Goal: Participate in discussion: Engage in conversation with other users on a specific topic

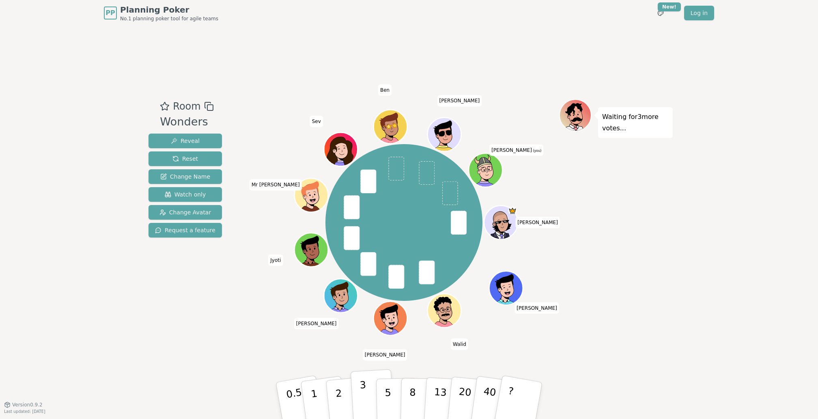
click at [361, 395] on p "3" at bounding box center [363, 401] width 9 height 44
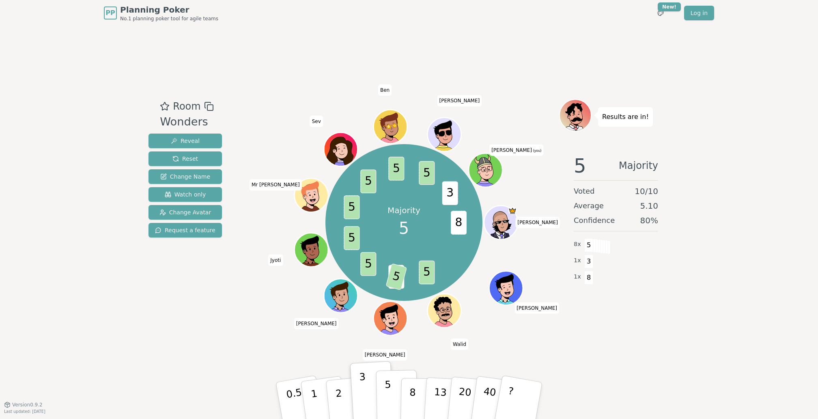
click at [388, 389] on p "5" at bounding box center [388, 401] width 7 height 44
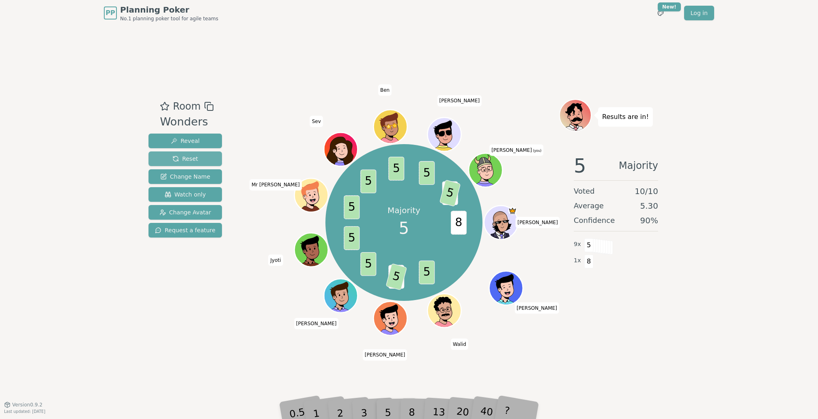
click at [162, 155] on button "Reset" at bounding box center [184, 158] width 73 height 15
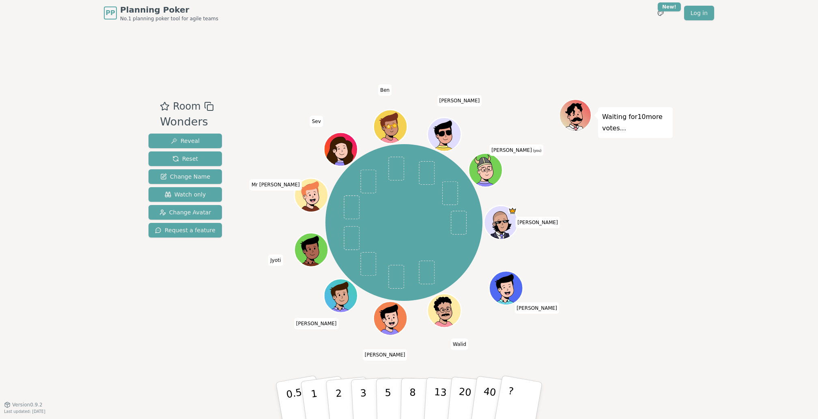
click at [268, 31] on div "Room Wonders Reveal Reset Change Name Watch only Change Avatar Request a featur…" at bounding box center [408, 215] width 527 height 378
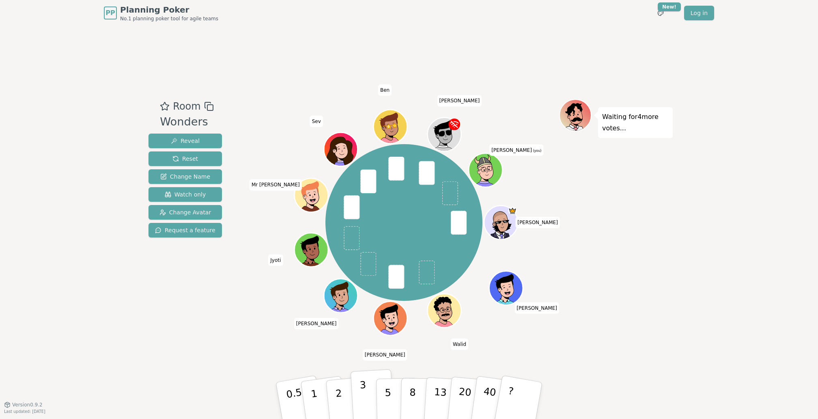
click at [361, 390] on p "3" at bounding box center [363, 401] width 9 height 44
click at [326, 60] on div "Room Wonders Reveal Reset Change Name Watch only Change Avatar Request a featur…" at bounding box center [408, 215] width 527 height 378
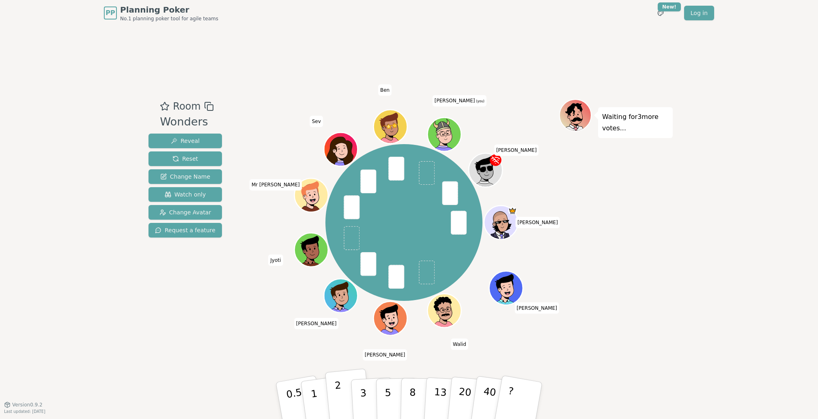
click at [346, 399] on button "2" at bounding box center [348, 400] width 46 height 65
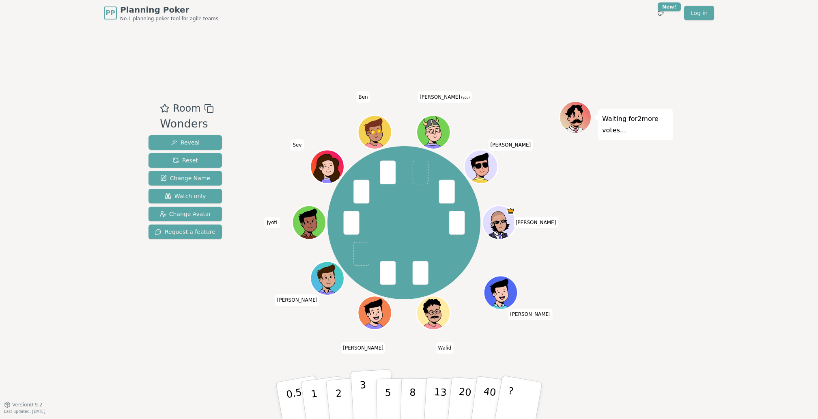
click at [364, 387] on p "3" at bounding box center [363, 401] width 9 height 44
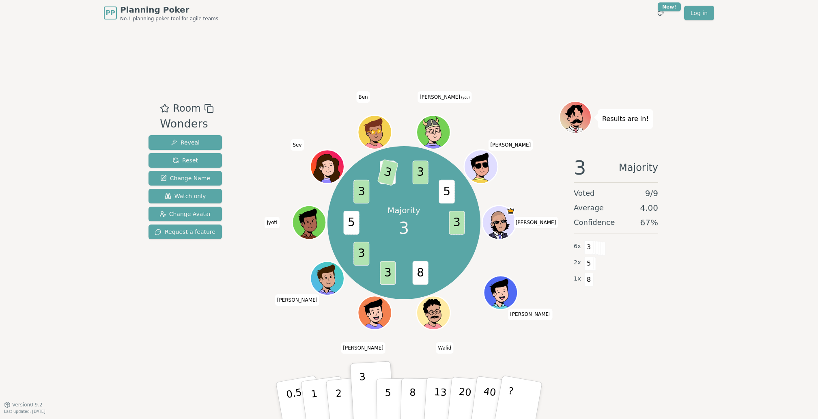
click at [157, 344] on div "Room Wonders Reveal Reset Change Name Watch only Change Avatar Request a featur…" at bounding box center [408, 215] width 527 height 378
click at [116, 329] on div "PP Planning Poker No.1 planning poker tool for agile teams Toggle theme New! Lo…" at bounding box center [409, 209] width 818 height 419
click at [184, 214] on span "Change Avatar" at bounding box center [185, 214] width 52 height 8
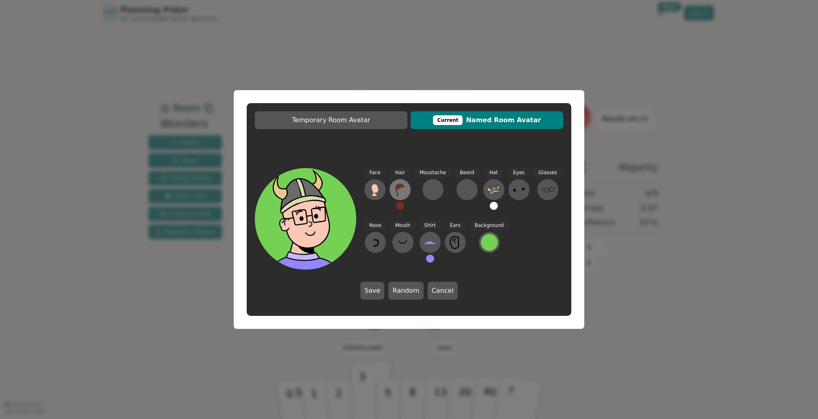
click at [398, 187] on icon at bounding box center [400, 190] width 9 height 12
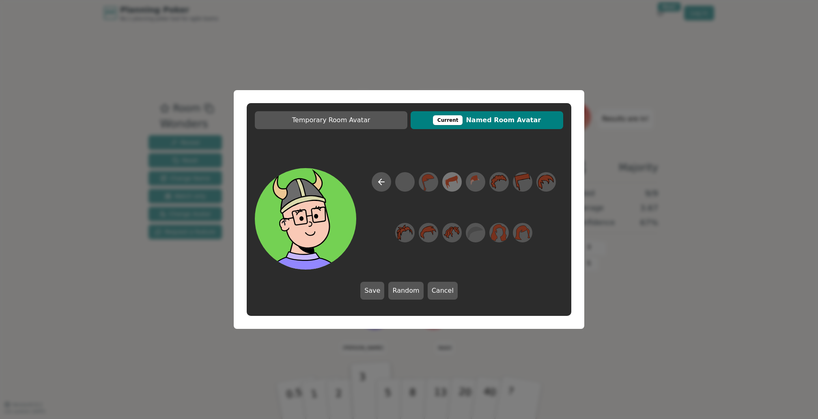
click at [458, 180] on icon at bounding box center [452, 182] width 16 height 18
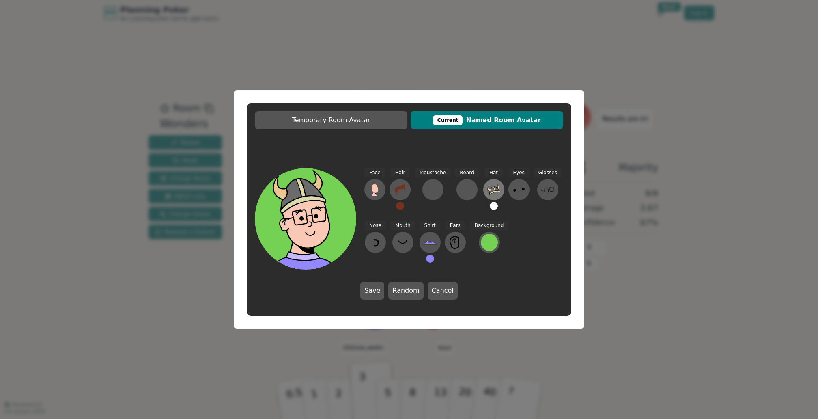
click at [495, 186] on icon at bounding box center [493, 189] width 13 height 13
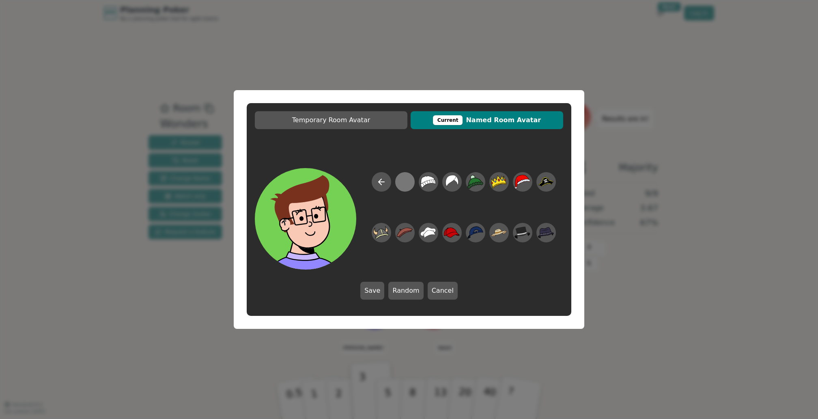
click at [407, 183] on div at bounding box center [405, 182] width 16 height 18
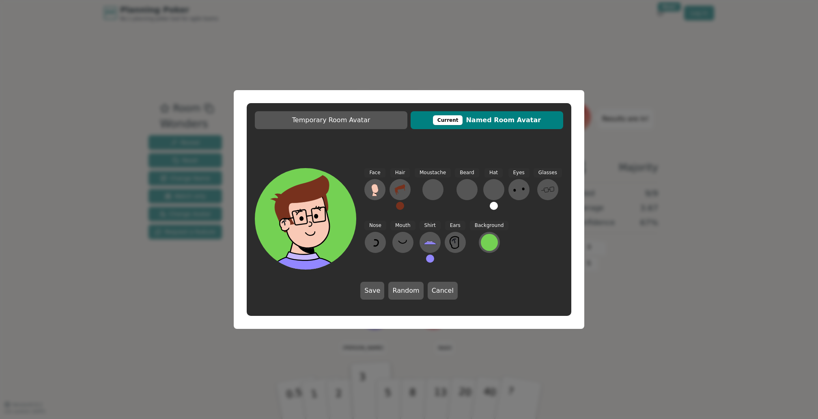
click at [401, 205] on button at bounding box center [400, 206] width 8 height 8
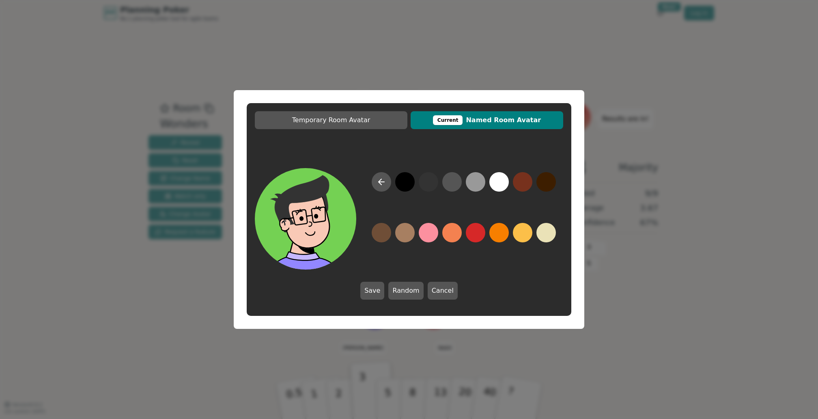
click at [428, 184] on button at bounding box center [428, 181] width 19 height 19
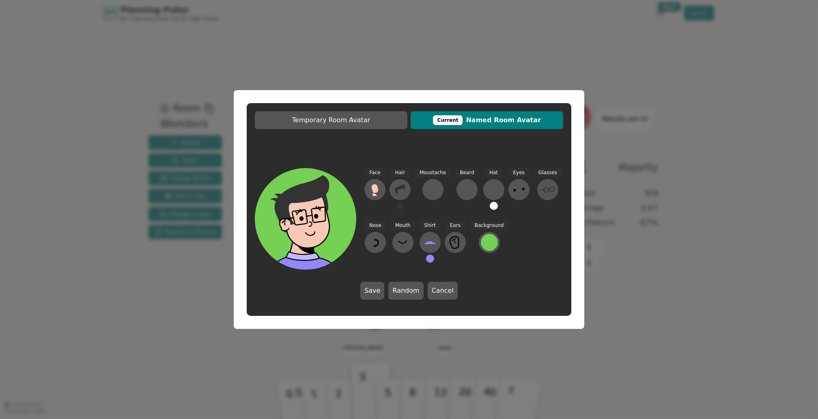
click at [432, 257] on button at bounding box center [430, 258] width 8 height 8
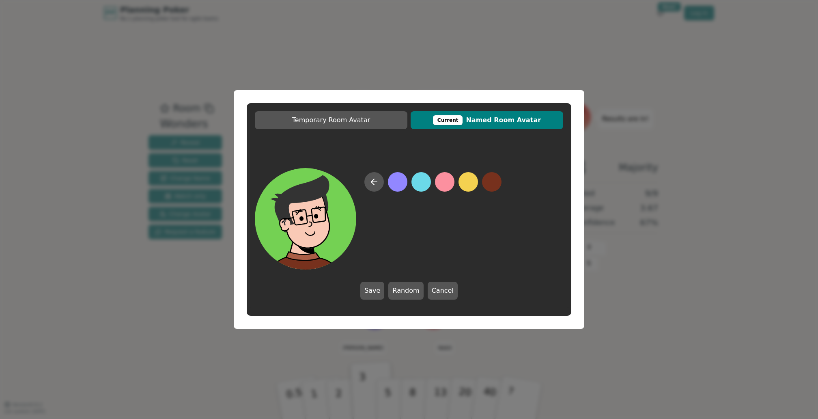
click at [485, 181] on button at bounding box center [491, 181] width 19 height 19
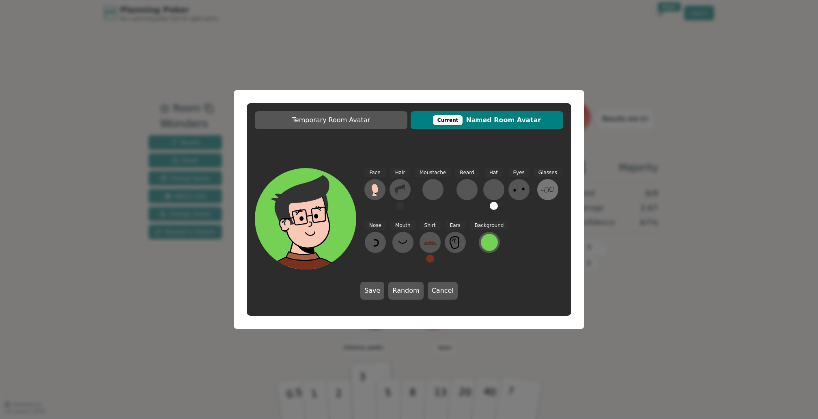
click at [548, 187] on icon at bounding box center [547, 189] width 13 height 13
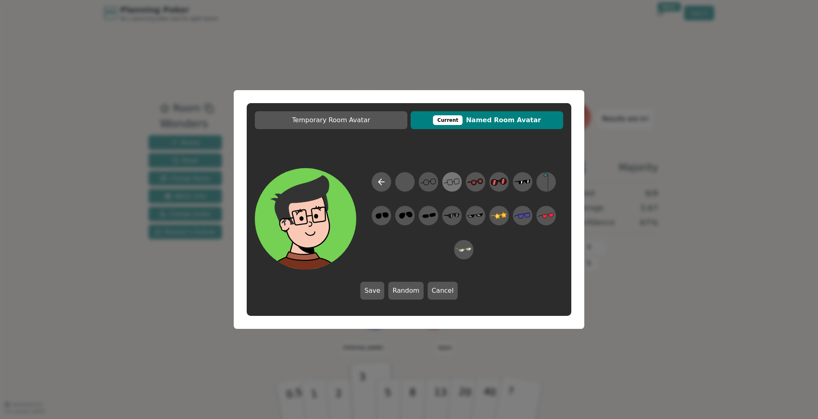
click at [445, 179] on icon at bounding box center [452, 182] width 16 height 18
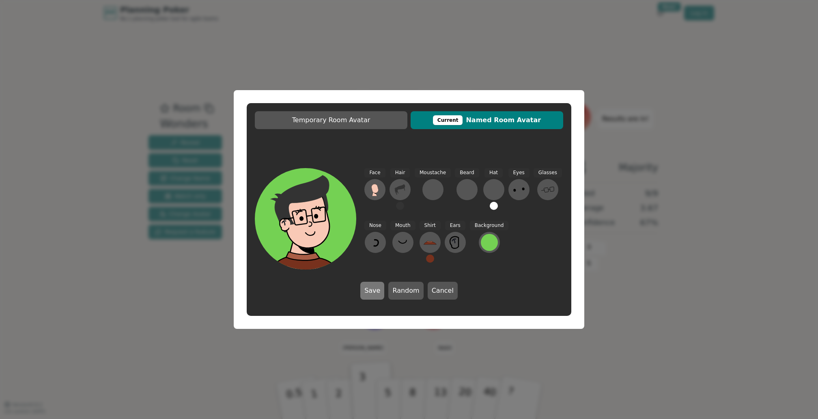
click at [379, 290] on button "Save" at bounding box center [372, 291] width 24 height 18
